Goal: Task Accomplishment & Management: Manage account settings

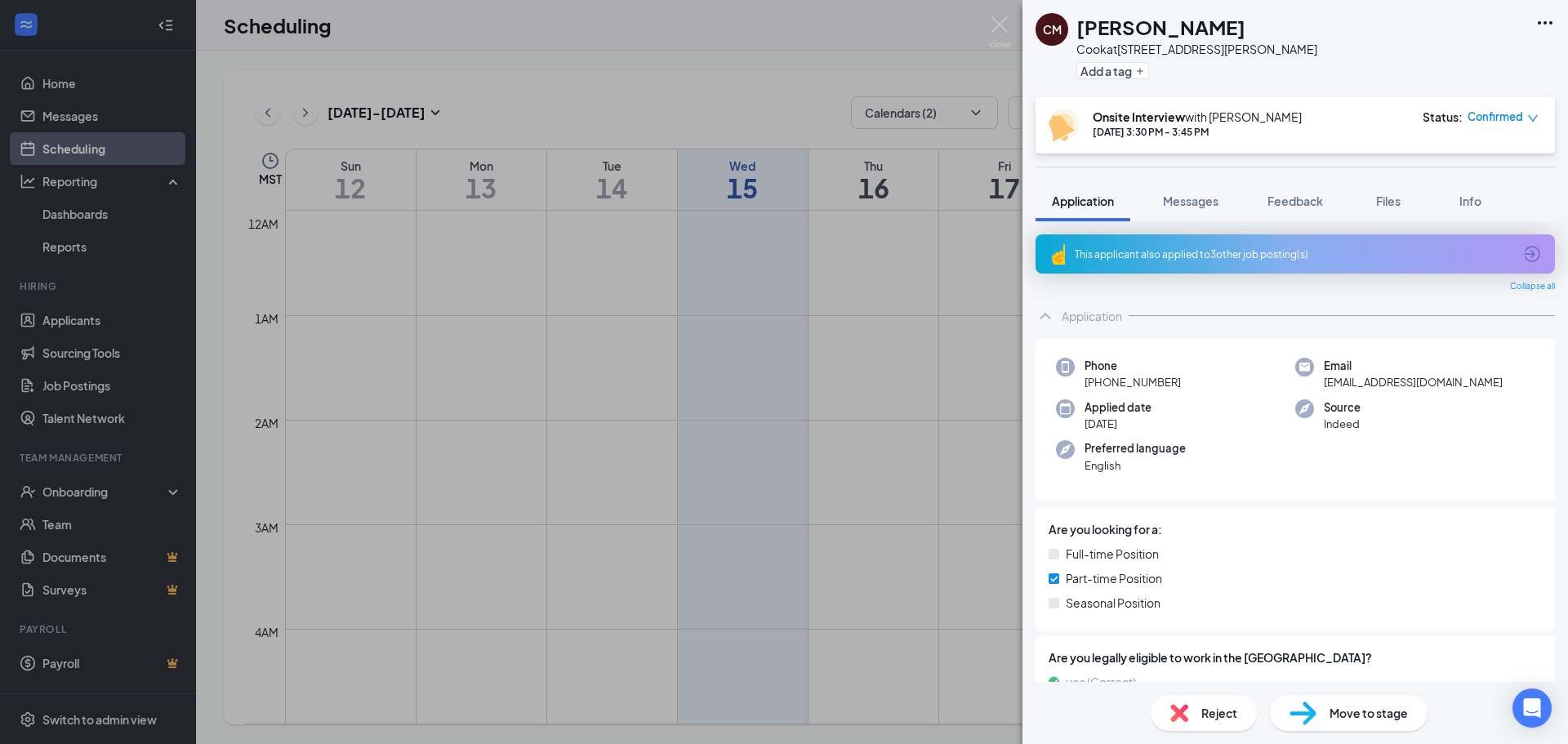
scroll to position [1375, 0]
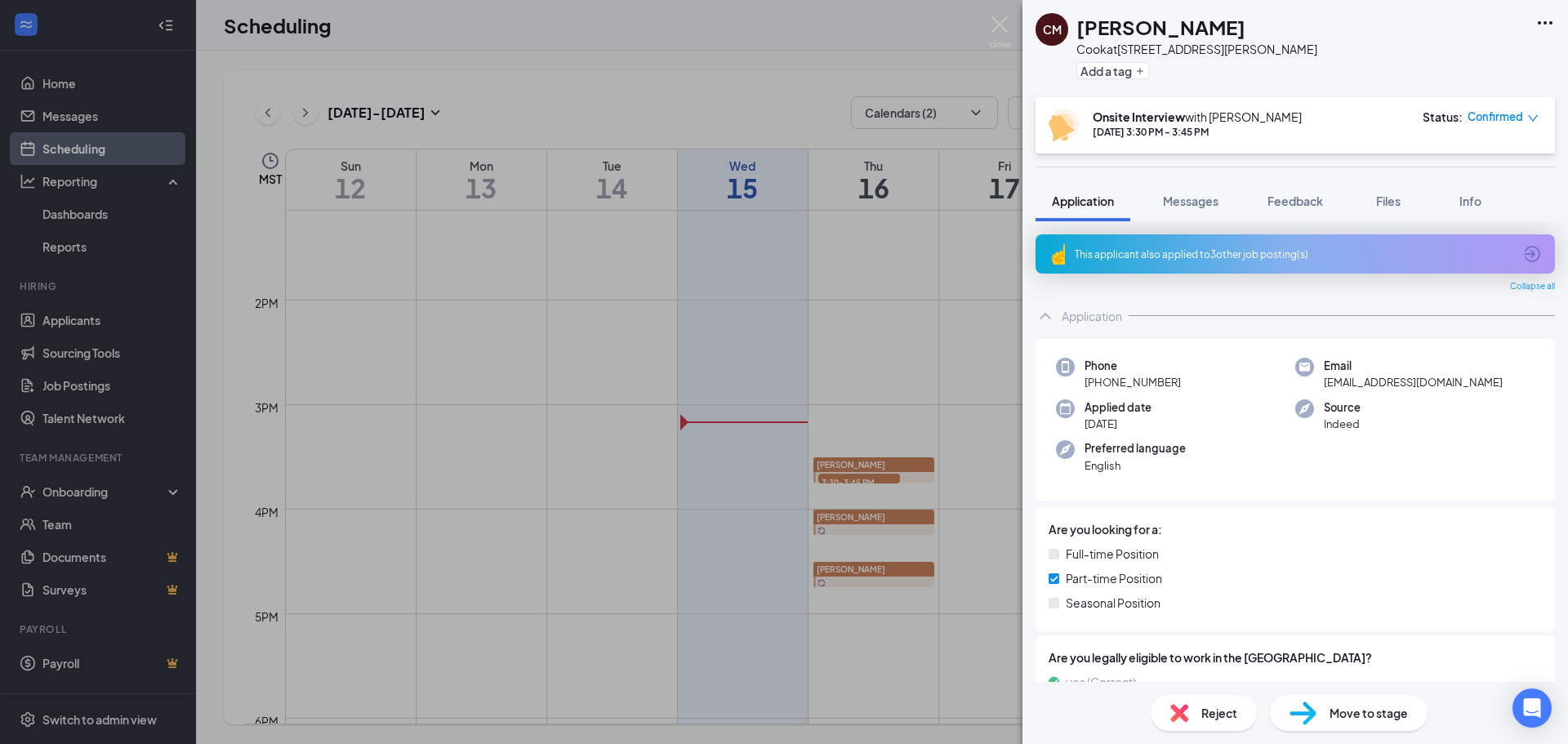
click at [1504, 116] on span "Confirmed" at bounding box center [1495, 116] width 55 height 16
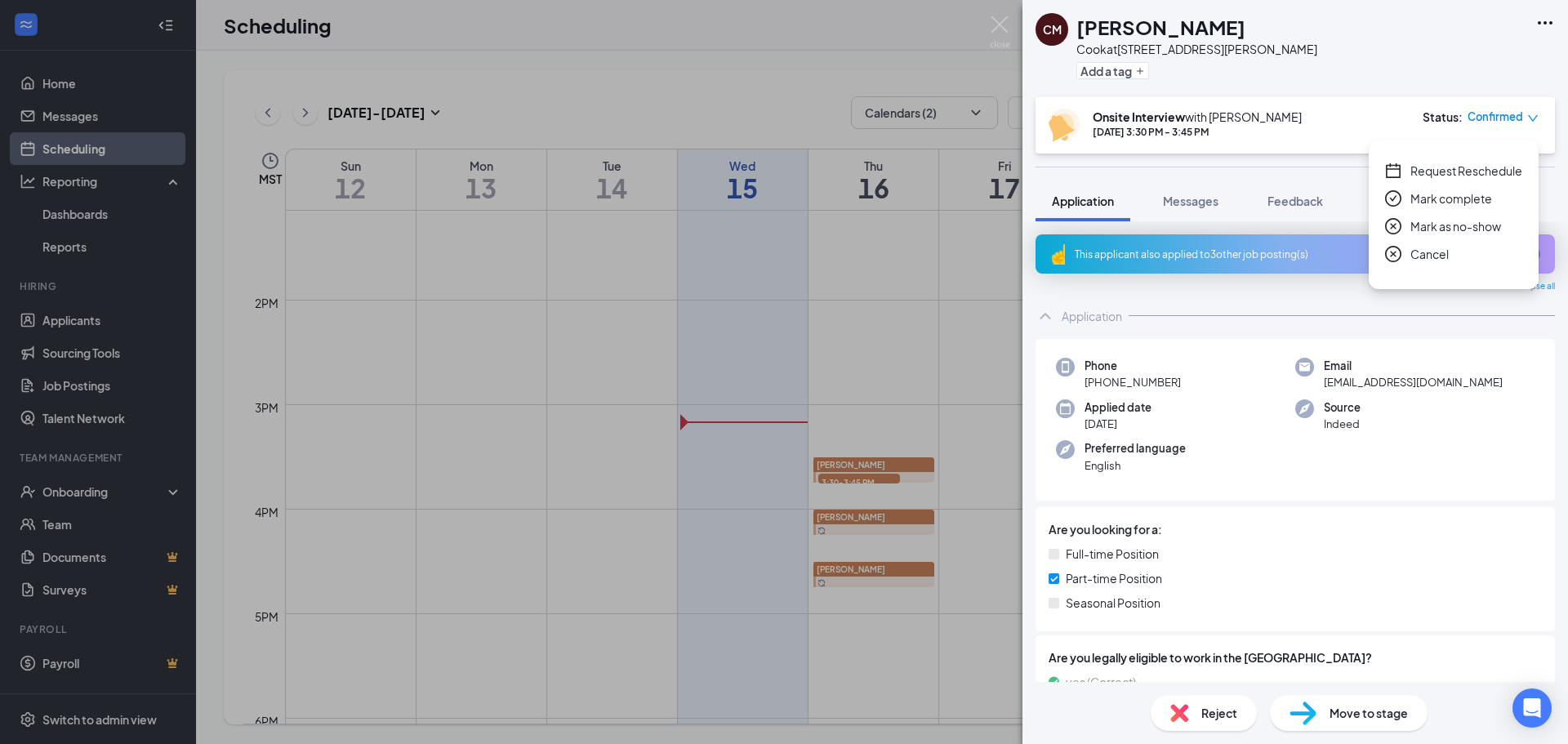
click at [1438, 254] on span "Cancel" at bounding box center [1429, 253] width 38 height 18
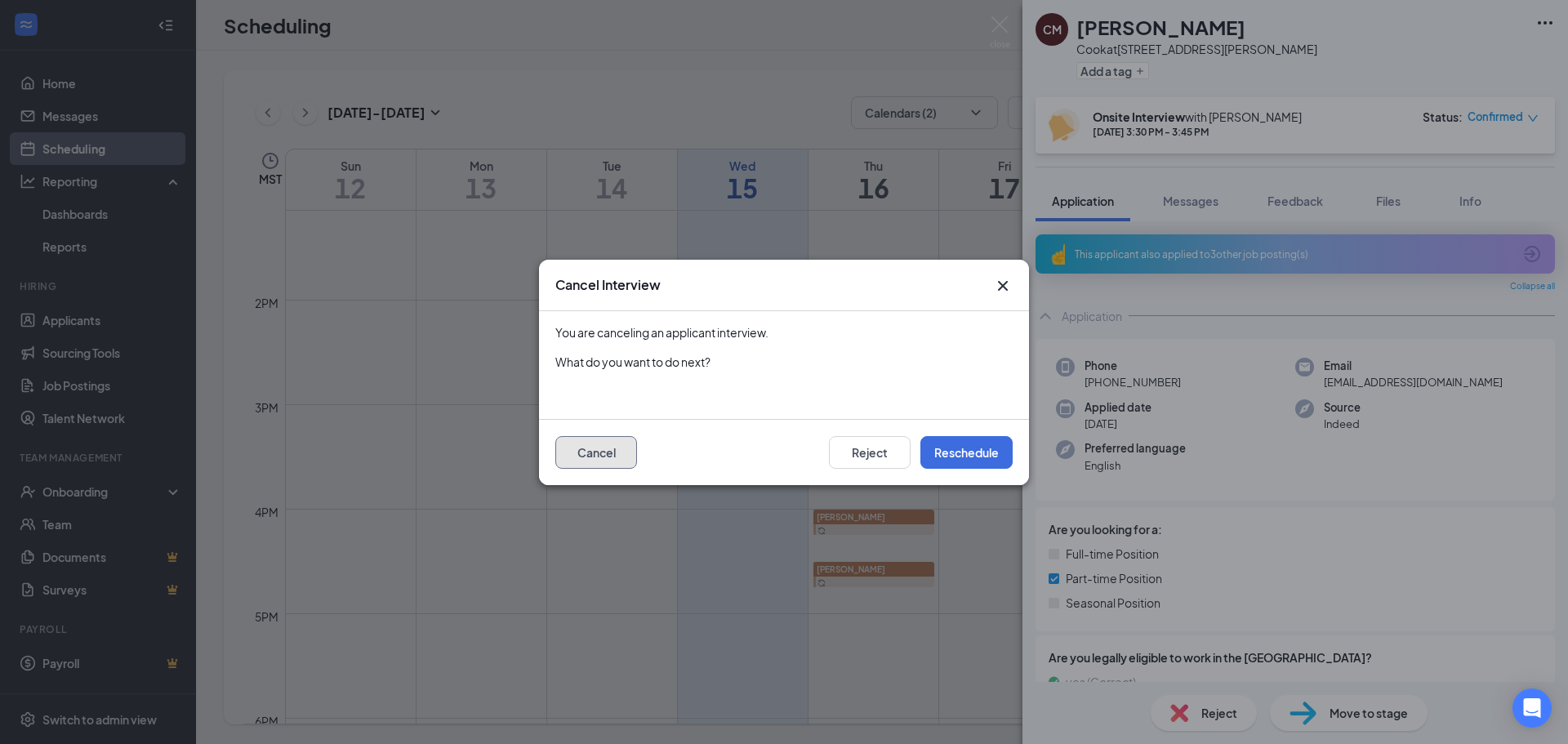
click at [614, 461] on button "Cancel" at bounding box center [596, 452] width 82 height 32
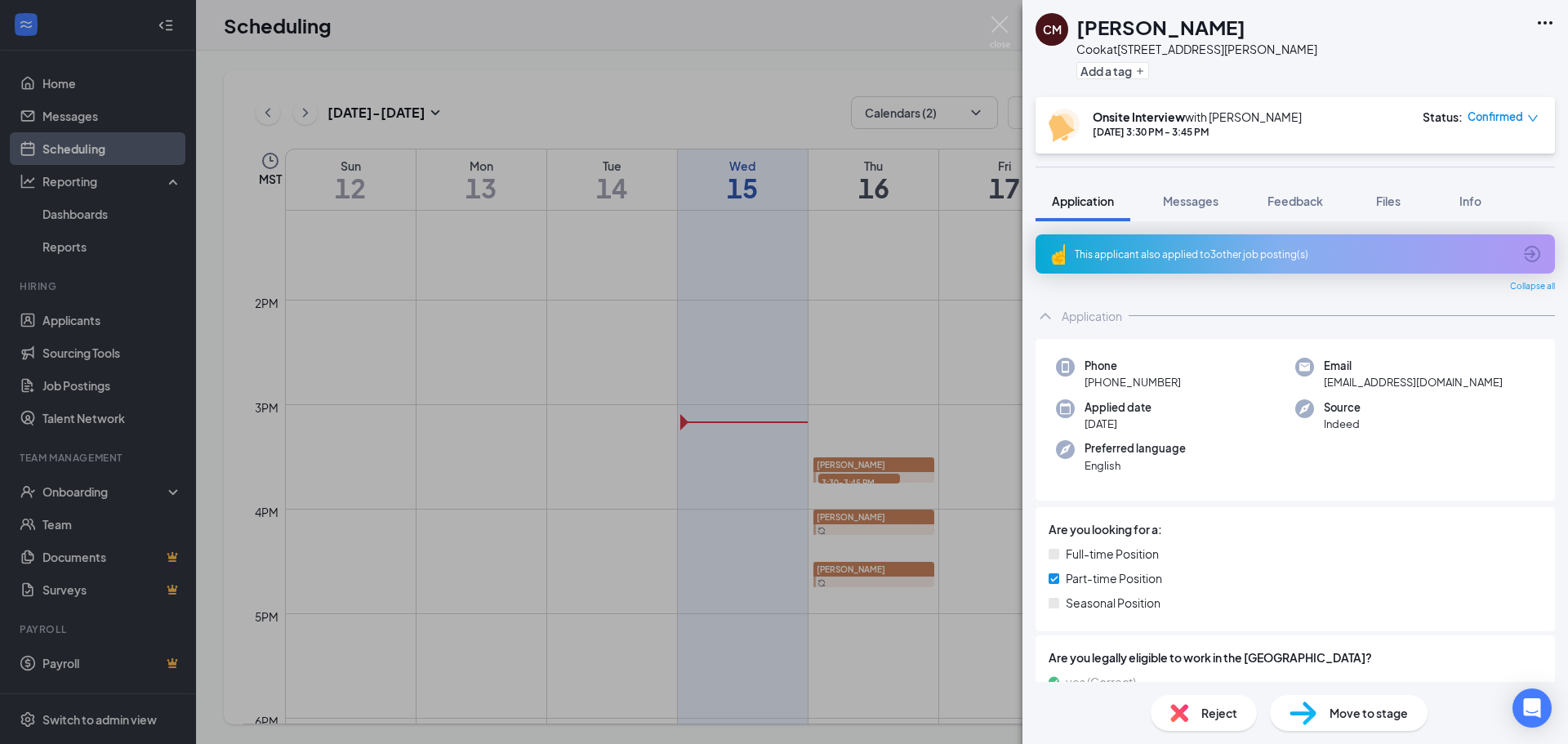
click at [1231, 249] on div "This applicant also applied to 3 other job posting(s)" at bounding box center [1293, 254] width 437 height 14
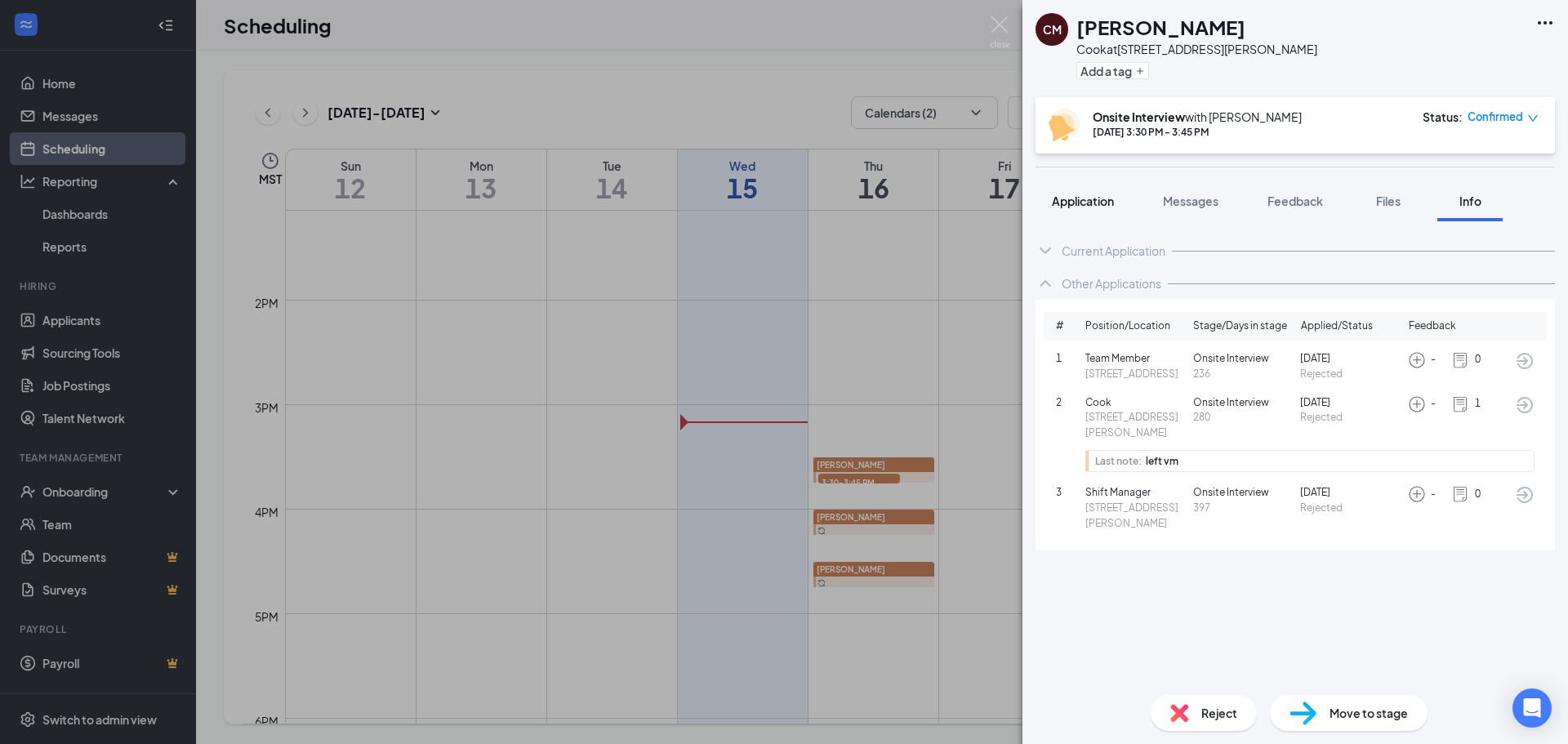
click at [1089, 200] on span "Application" at bounding box center [1082, 200] width 62 height 14
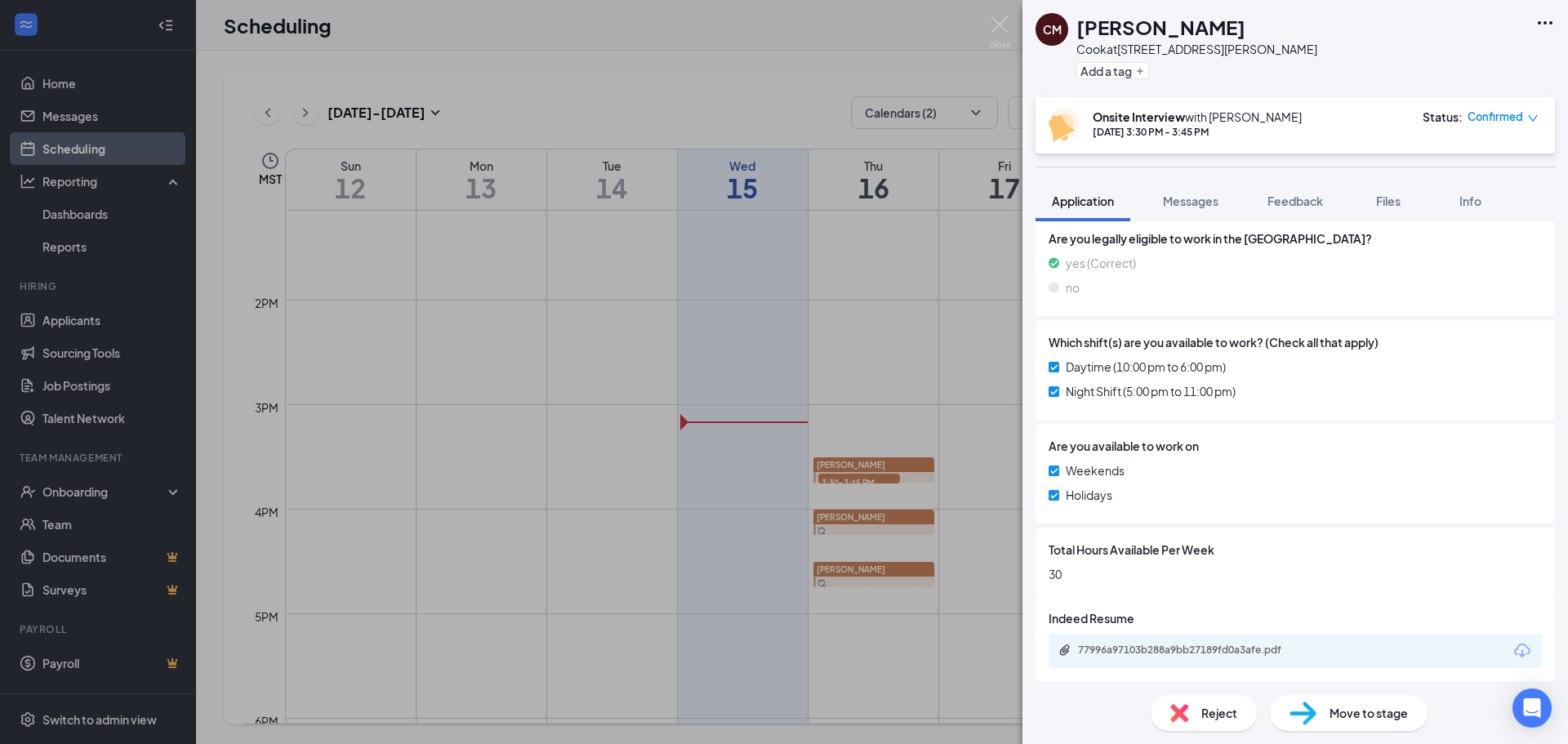
scroll to position [425, 0]
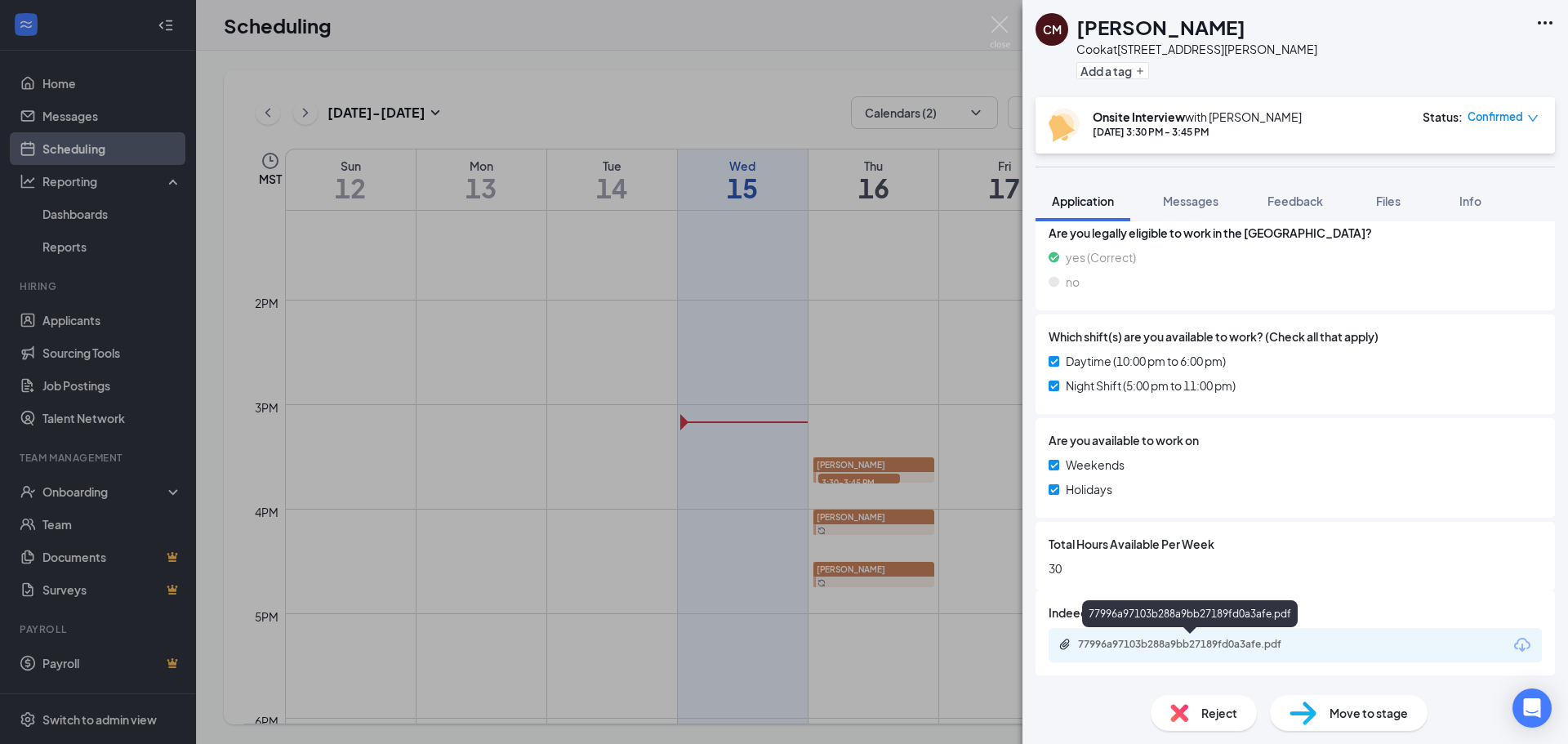
click at [1149, 647] on div "77996a97103b288a9bb27189fd0a3afe.pdf" at bounding box center [1193, 644] width 229 height 13
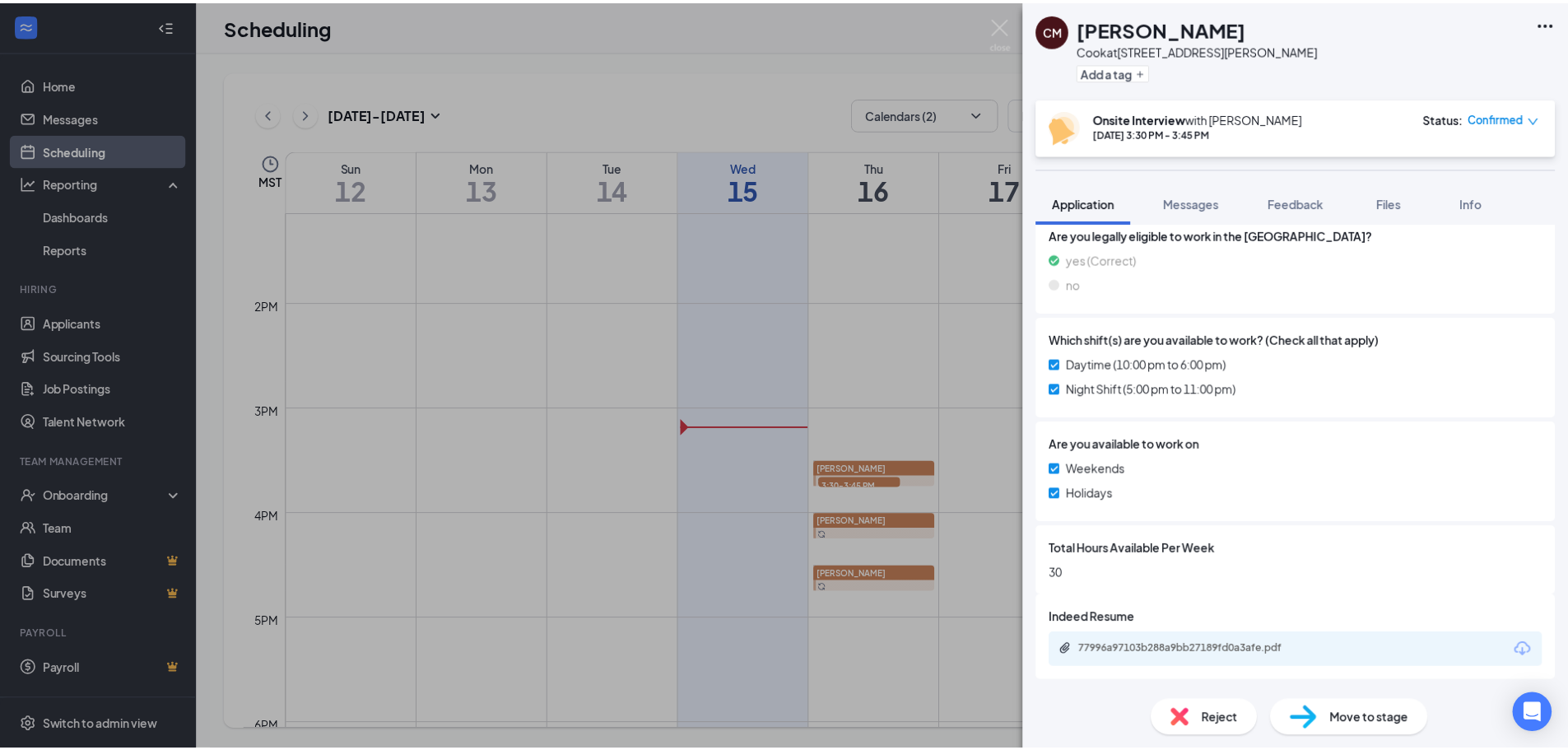
scroll to position [423, 0]
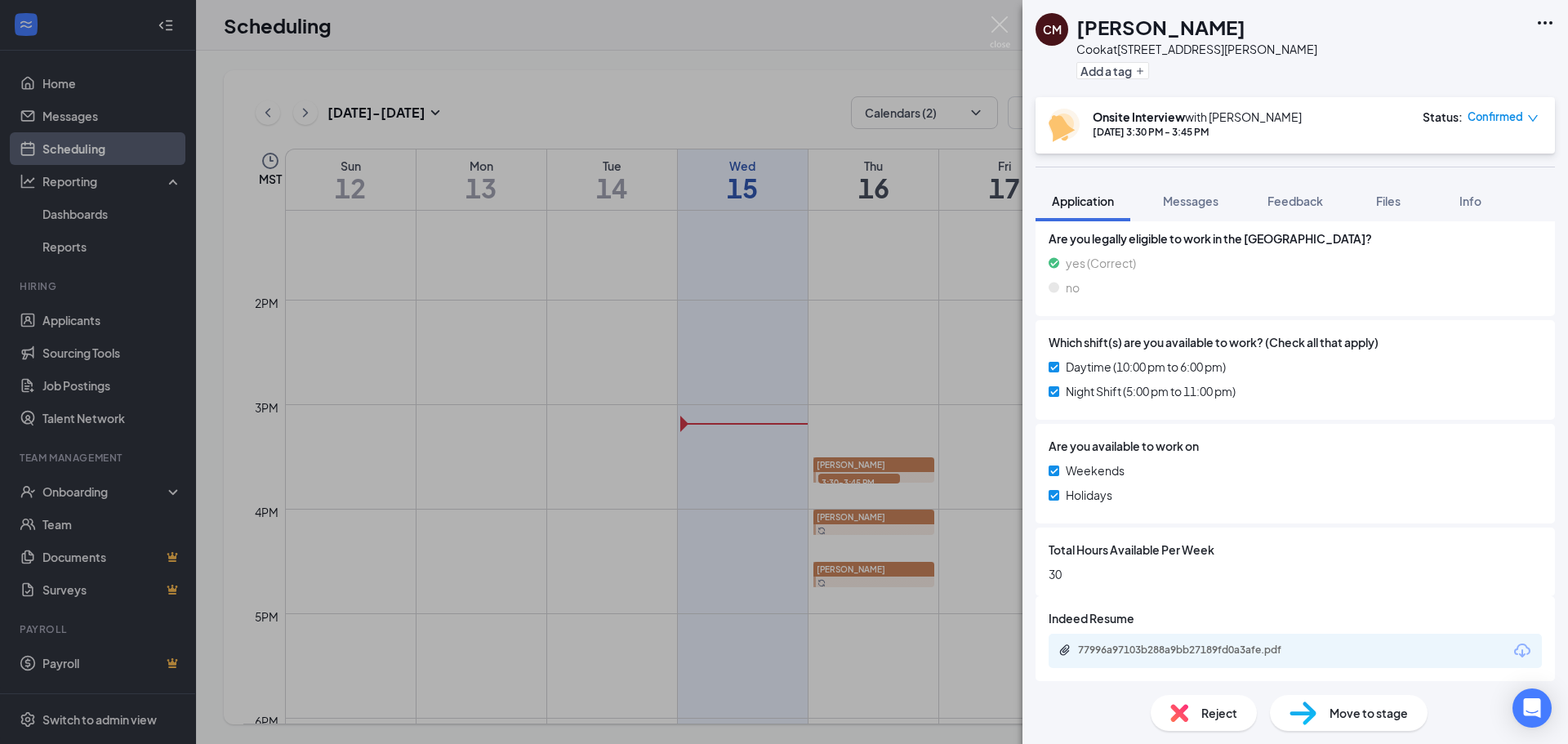
click at [986, 20] on div "CM [PERSON_NAME] at 359 - [PERSON_NAME] Pkwy Add a tag Onsite Interview with [P…" at bounding box center [784, 372] width 1568 height 744
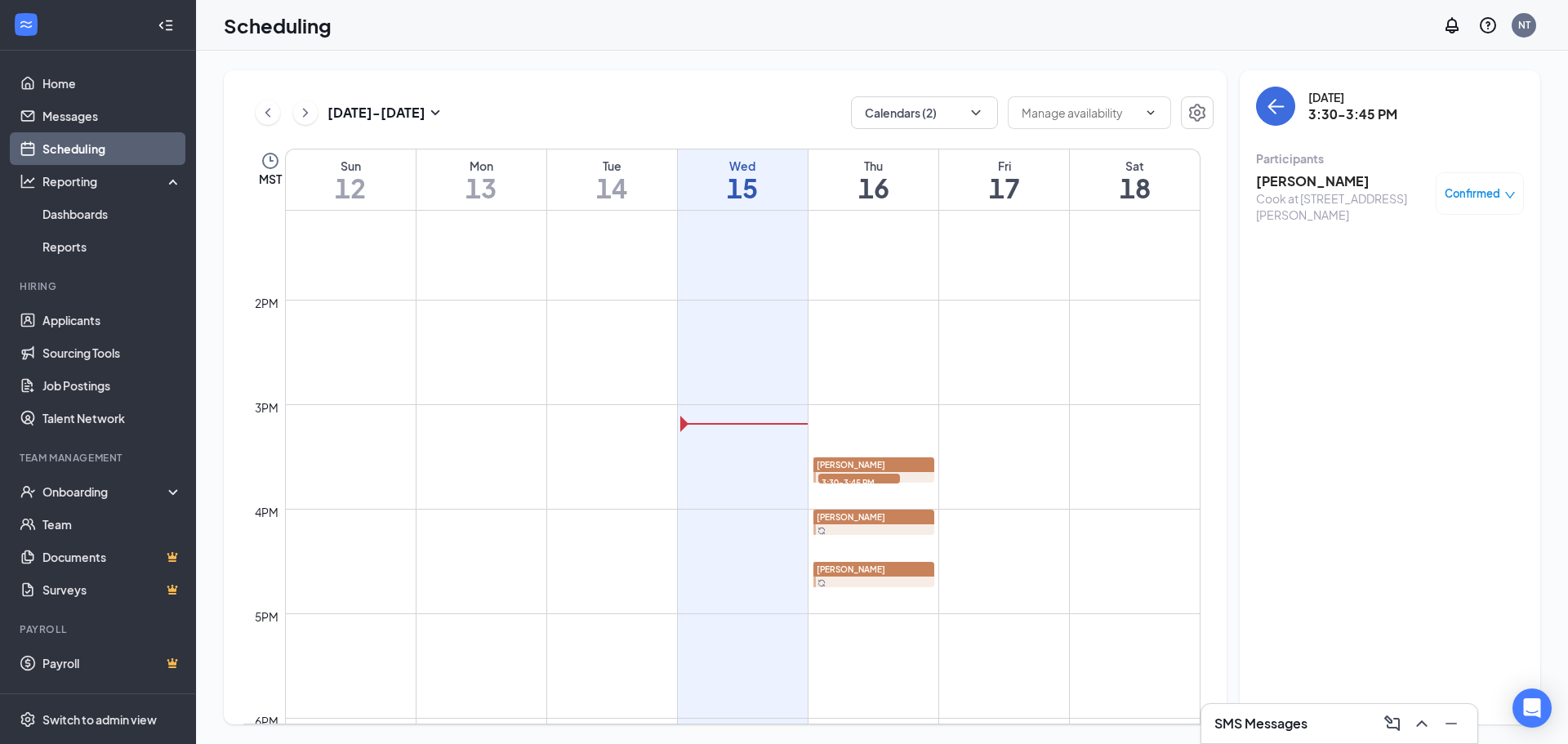
click at [881, 477] on span "3:30-3:45 PM" at bounding box center [859, 481] width 82 height 16
click at [1478, 194] on span "Confirmed" at bounding box center [1472, 193] width 55 height 16
click at [1398, 329] on span "Cancel" at bounding box center [1406, 330] width 38 height 18
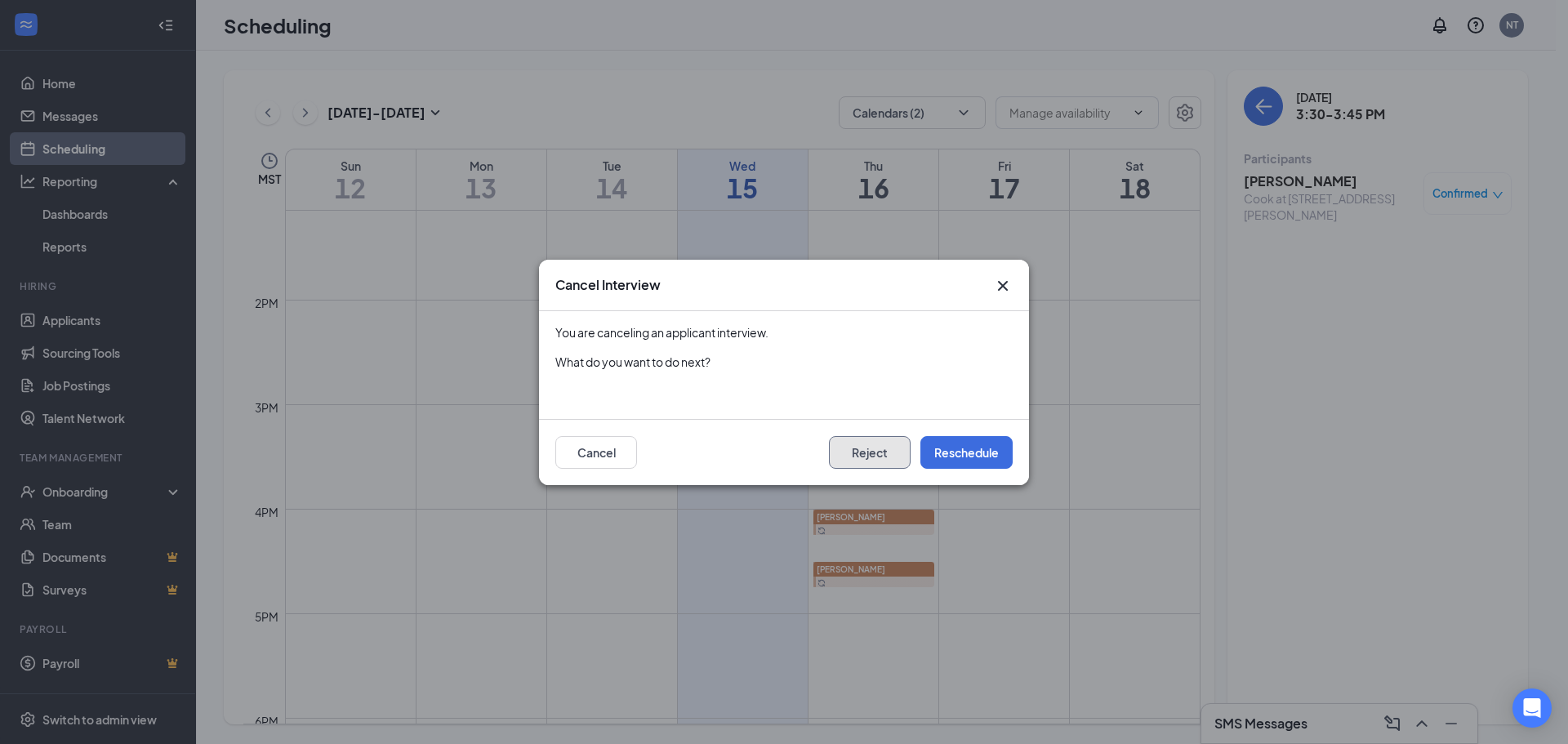
click at [891, 448] on button "Reject" at bounding box center [870, 452] width 82 height 32
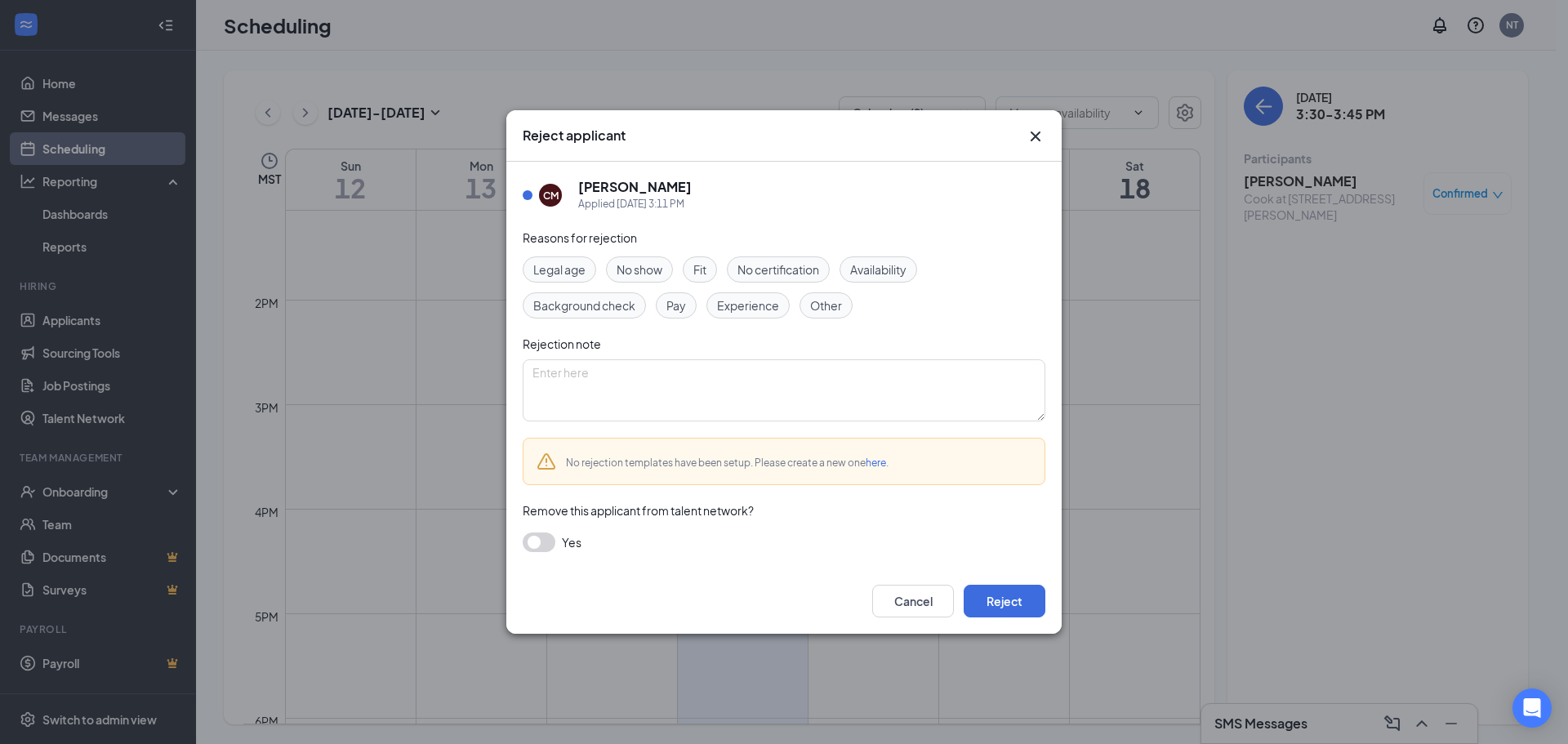
click at [706, 270] on span "Fit" at bounding box center [700, 269] width 13 height 18
click at [816, 301] on span "Other" at bounding box center [825, 305] width 31 height 18
click at [1017, 606] on button "Reject" at bounding box center [1005, 601] width 82 height 32
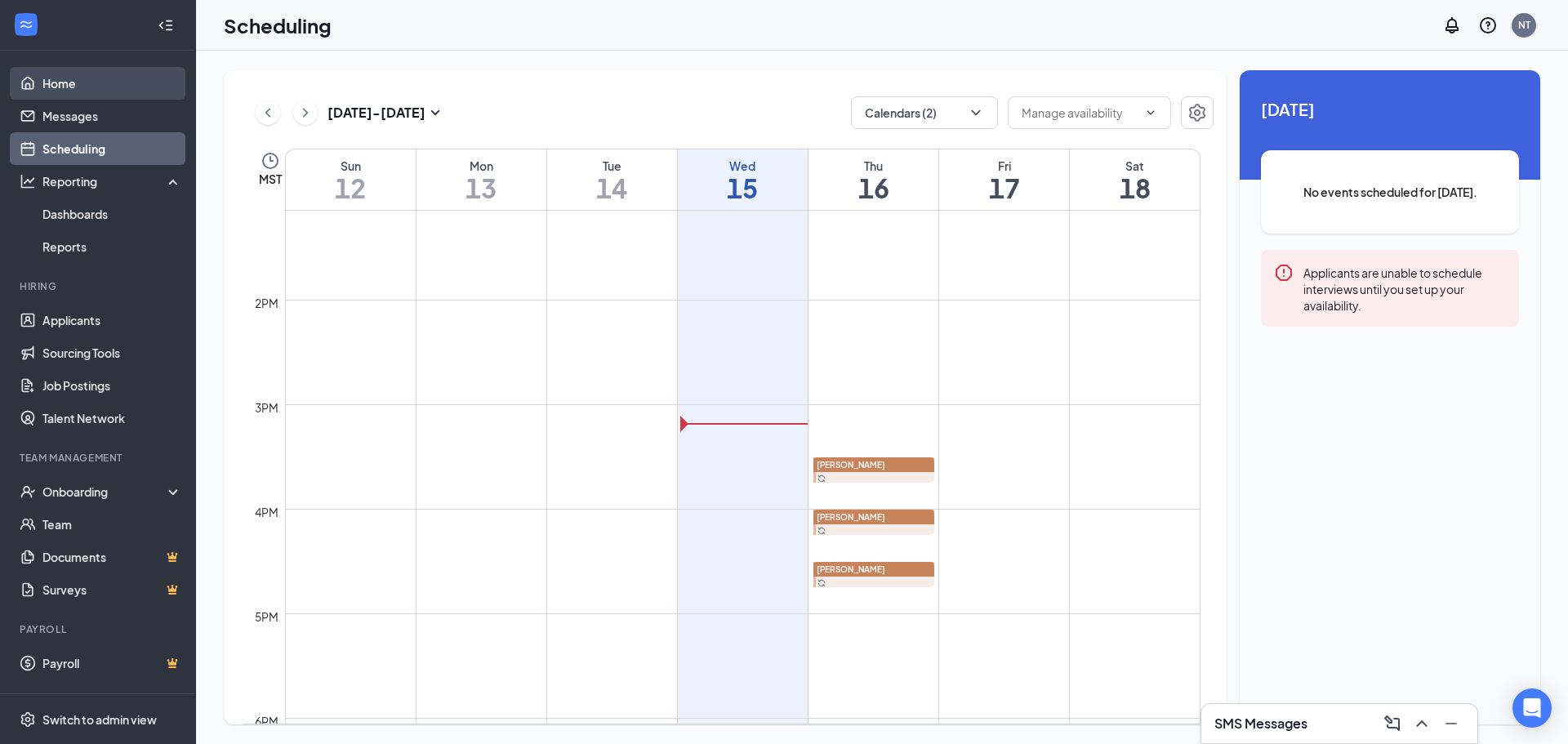
click at [73, 90] on link "Home" at bounding box center [112, 83] width 140 height 32
